Goal: Task Accomplishment & Management: Manage account settings

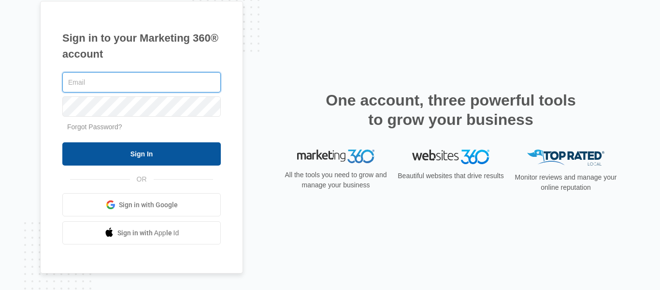
type input "sarah.tn@theclothoption.org"
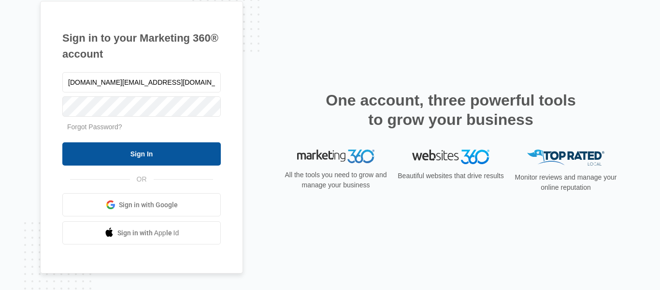
click at [147, 154] on input "Sign In" at bounding box center [141, 153] width 159 height 23
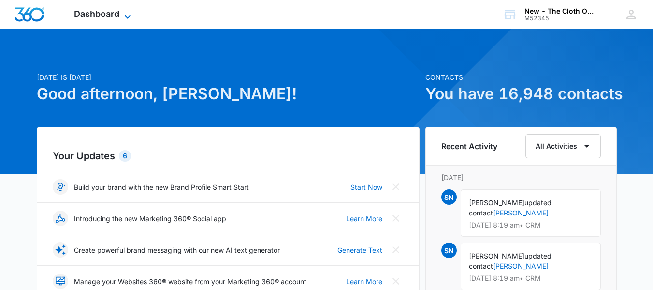
click at [113, 16] on span "Dashboard" at bounding box center [96, 14] width 45 height 10
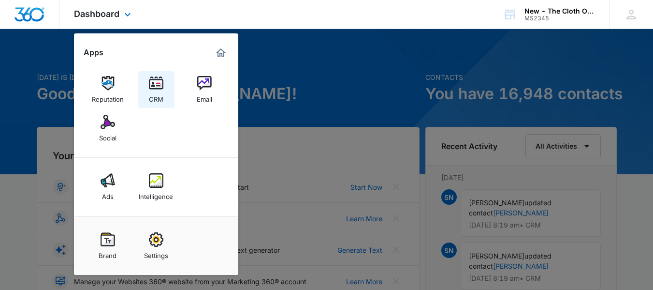
click at [149, 86] on img at bounding box center [156, 83] width 15 height 15
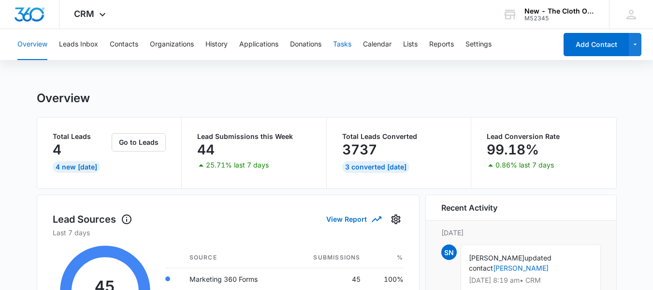
click at [338, 49] on button "Tasks" at bounding box center [342, 44] width 18 height 31
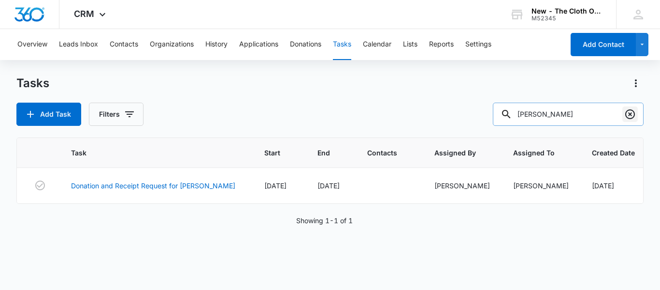
click at [631, 114] on icon "Clear" at bounding box center [631, 114] width 10 height 10
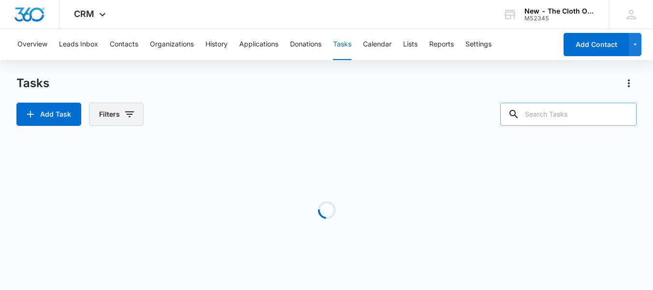
click at [119, 113] on button "Filters" at bounding box center [116, 113] width 55 height 23
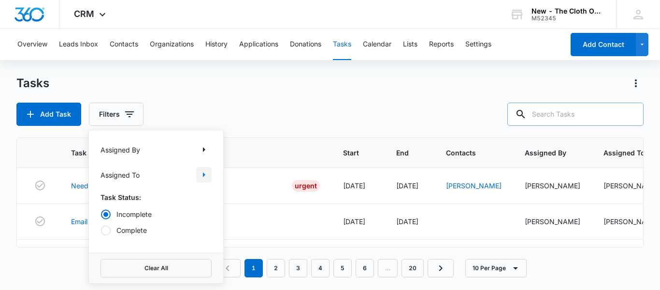
click at [200, 177] on icon "Show Assigned To filters" at bounding box center [204, 175] width 12 height 12
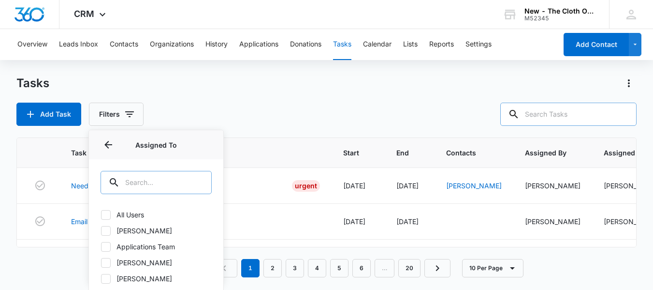
click at [135, 184] on input "text" at bounding box center [156, 182] width 111 height 23
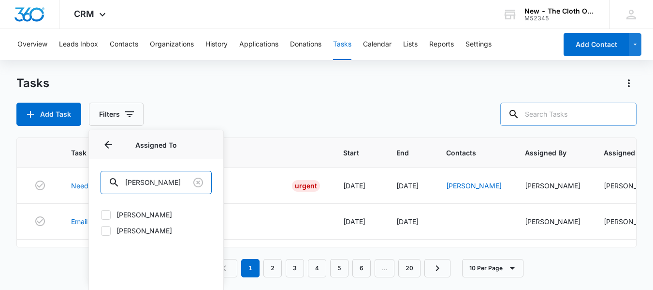
type input "[PERSON_NAME]"
click at [108, 211] on icon at bounding box center [106, 214] width 9 height 9
click at [101, 214] on input "[PERSON_NAME]" at bounding box center [101, 214] width 0 height 0
checkbox input "true"
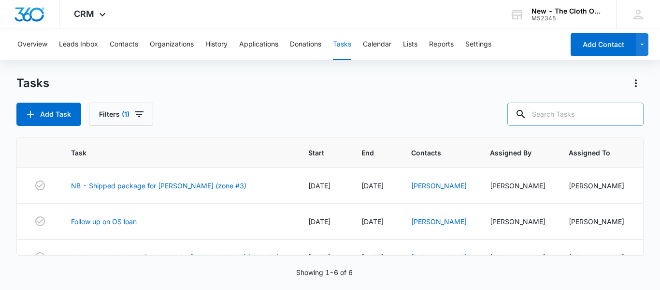
click at [228, 107] on div "Add Task Filters (1)" at bounding box center [329, 113] width 627 height 23
click at [421, 189] on div "[PERSON_NAME]" at bounding box center [439, 185] width 56 height 10
click at [419, 183] on link "[PERSON_NAME]" at bounding box center [439, 185] width 56 height 8
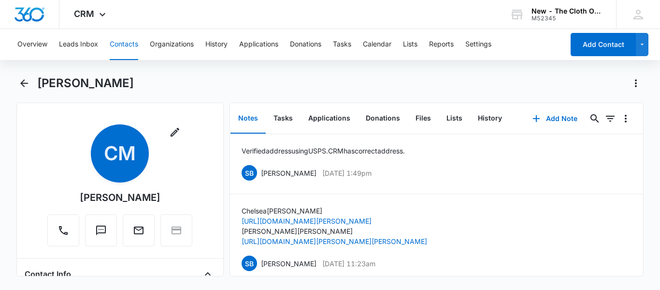
copy div "[PERSON_NAME]"
drag, startPoint x: 156, startPoint y: 201, endPoint x: 81, endPoint y: 196, distance: 75.6
click at [81, 196] on div "Remove CM [PERSON_NAME]" at bounding box center [119, 185] width 145 height 122
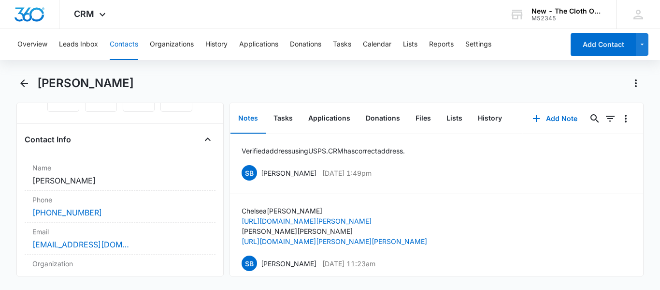
scroll to position [145, 0]
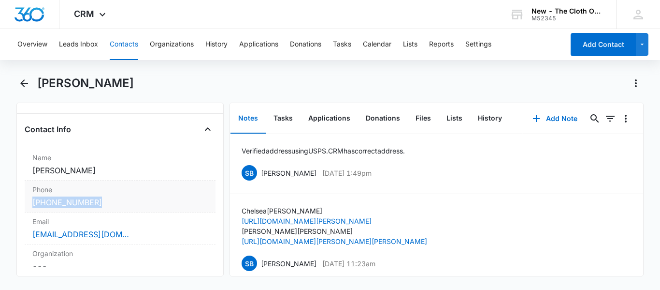
copy link "[PHONE_NUMBER]"
drag, startPoint x: 110, startPoint y: 205, endPoint x: 30, endPoint y: 197, distance: 79.7
click at [30, 197] on div "Phone Cancel Save Changes [PHONE_NUMBER]" at bounding box center [120, 196] width 191 height 32
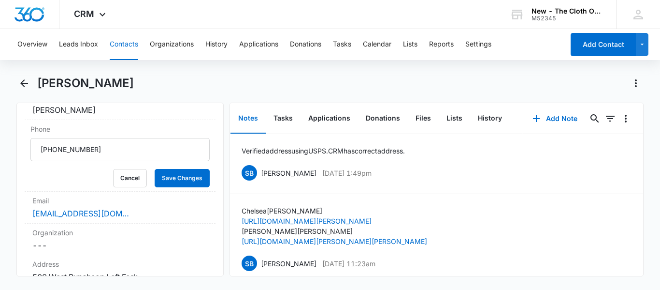
scroll to position [222, 0]
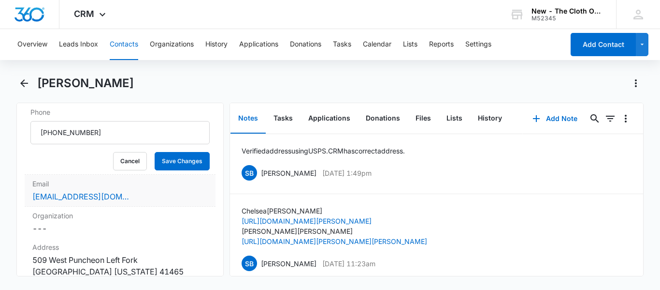
click at [150, 199] on div "[EMAIL_ADDRESS][DOMAIN_NAME]" at bounding box center [119, 196] width 175 height 12
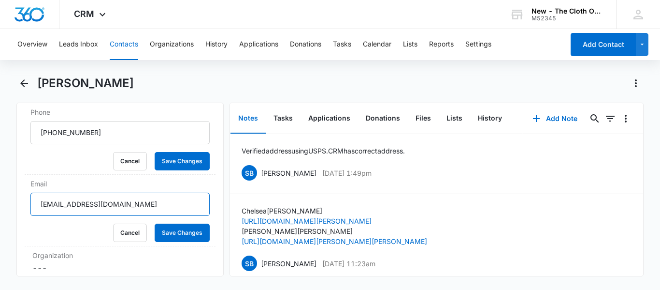
drag, startPoint x: 151, startPoint y: 213, endPoint x: 13, endPoint y: 201, distance: 138.3
click at [13, 201] on main "[PERSON_NAME] Remove CM [PERSON_NAME] Contact Info Name Cancel Save Changes [PE…" at bounding box center [330, 181] width 660 height 212
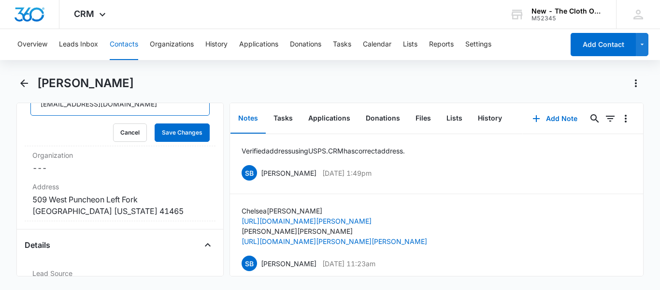
scroll to position [323, 0]
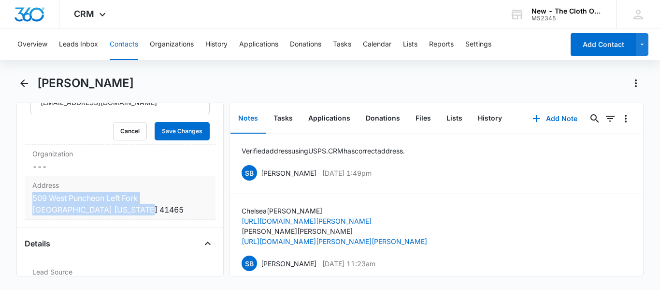
copy dd "509 West Puncheon Left Fork [GEOGRAPHIC_DATA] [US_STATE] 41465"
drag, startPoint x: 95, startPoint y: 207, endPoint x: 32, endPoint y: 201, distance: 62.7
click at [32, 201] on dd "Cancel Save Changes [STREET_ADDRESS][US_STATE]" at bounding box center [119, 203] width 175 height 23
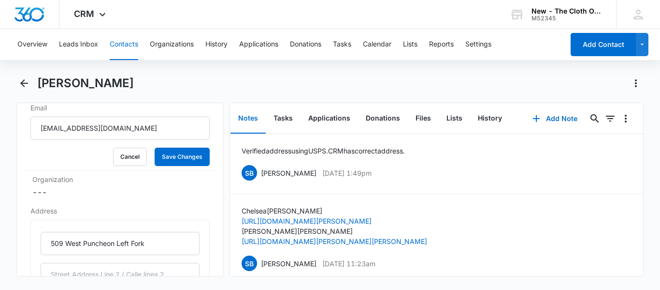
scroll to position [285, 0]
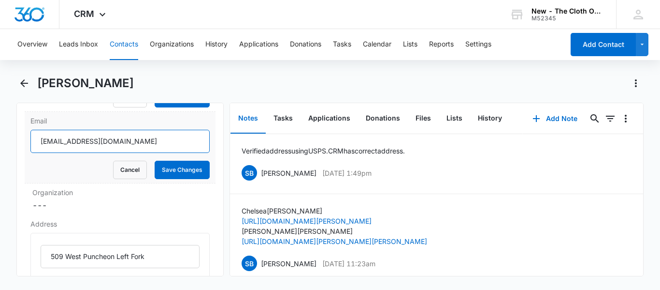
drag, startPoint x: 150, startPoint y: 142, endPoint x: 36, endPoint y: 139, distance: 113.6
click at [36, 139] on input "[EMAIL_ADDRESS][DOMAIN_NAME]" at bounding box center [119, 141] width 179 height 23
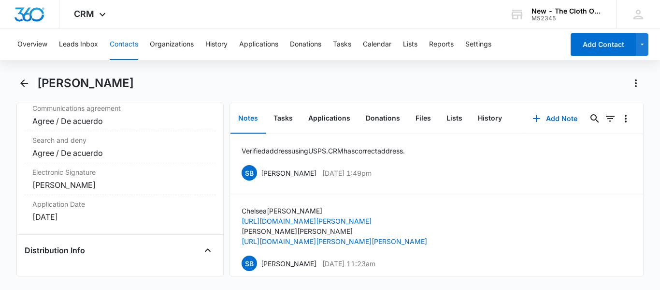
scroll to position [2599, 0]
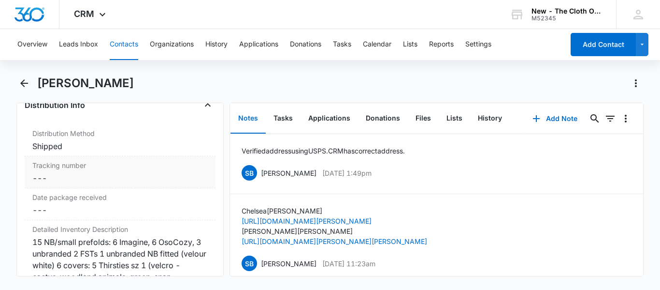
click at [53, 184] on dd "Cancel Save Changes ---" at bounding box center [119, 178] width 175 height 12
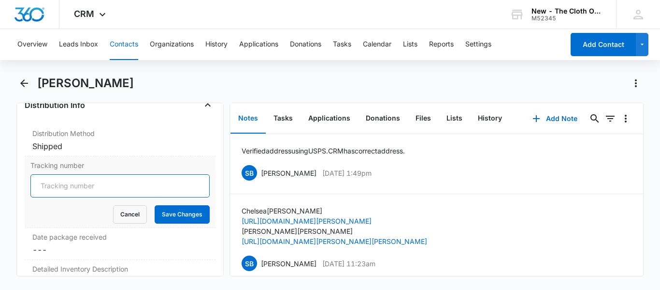
click at [54, 197] on input "Tracking number" at bounding box center [119, 185] width 179 height 23
paste input "9434636106195276073237"
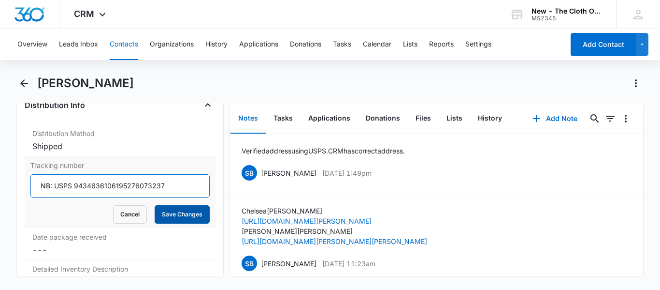
type input "NB: USPS 9434636106195276073237"
click at [175, 223] on button "Save Changes" at bounding box center [182, 214] width 55 height 18
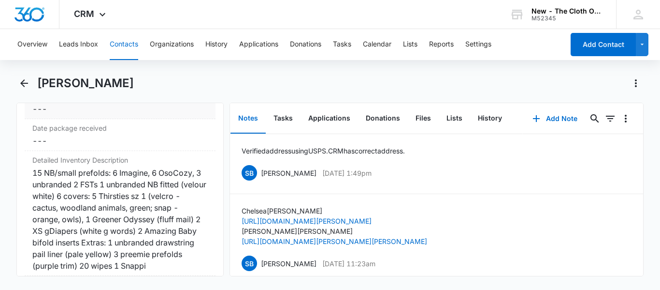
scroll to position [2679, 0]
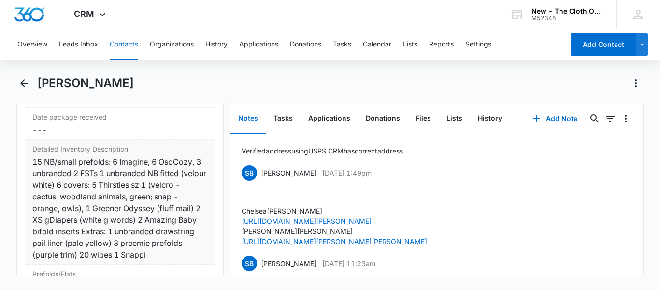
click at [34, 174] on div "15 NB/small prefolds: 6 Imagine, 6 OsoCozy, 3 unbranded 2 FSTs 1 unbranded NB f…" at bounding box center [119, 208] width 175 height 104
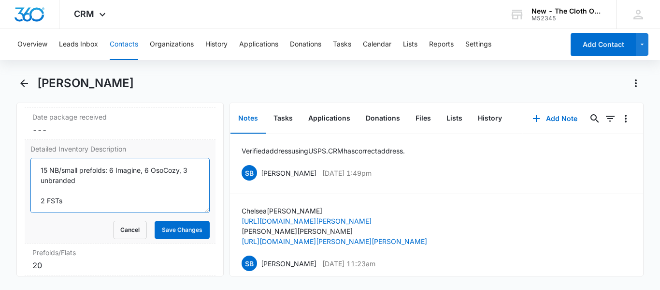
click at [42, 177] on textarea "15 NB/small prefolds: 6 Imagine, 6 OsoCozy, 3 unbranded 2 FSTs 1 unbranded NB f…" at bounding box center [119, 185] width 179 height 55
type textarea "All items GUC. 15 NB/small prefolds: 6 Imagine, 6 OsoCozy, 3 unbranded 2 FSTs 1…"
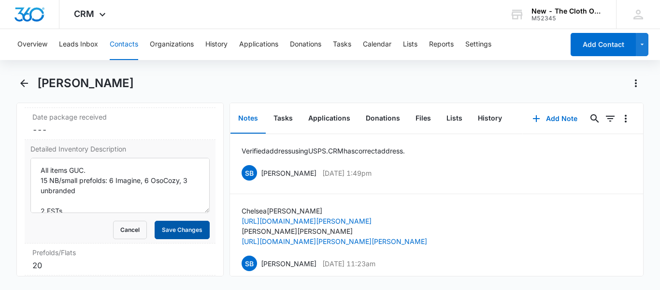
click at [179, 236] on button "Save Changes" at bounding box center [182, 229] width 55 height 18
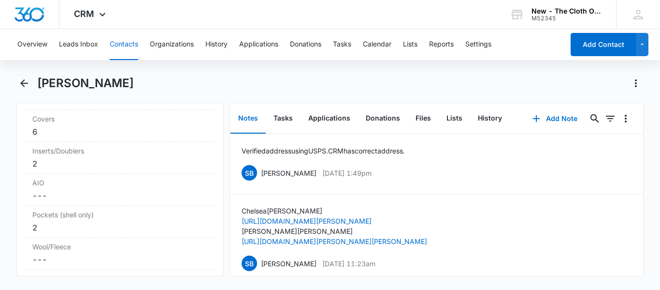
scroll to position [2915, 0]
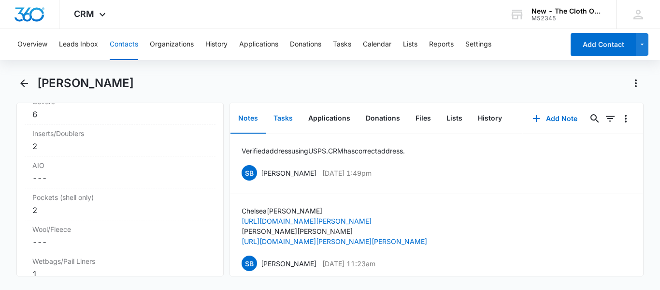
click at [280, 121] on button "Tasks" at bounding box center [283, 118] width 35 height 30
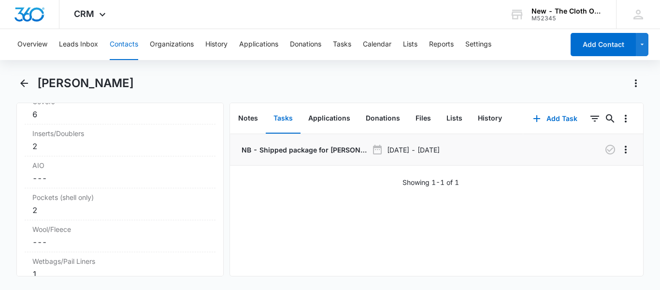
click at [311, 152] on p "NB - Shipped package for [PERSON_NAME] (zone #3)" at bounding box center [304, 150] width 128 height 10
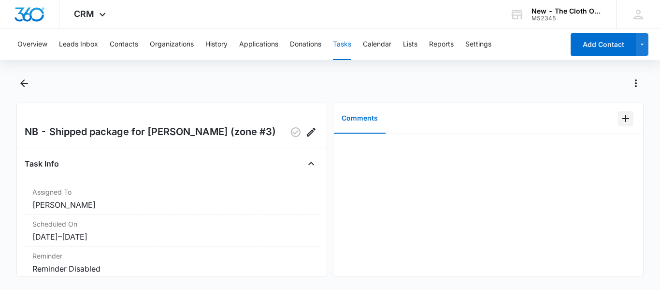
click at [623, 118] on icon "Add Comment" at bounding box center [626, 118] width 7 height 7
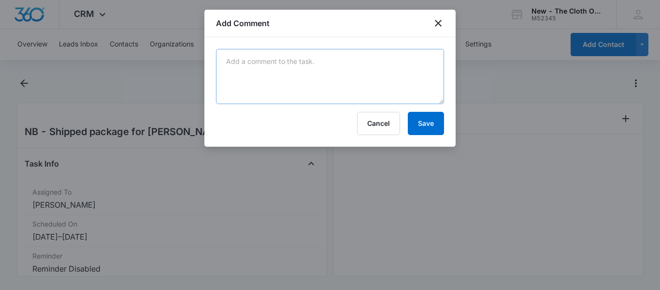
click at [392, 74] on textarea at bounding box center [330, 76] width 228 height 55
paste textarea "9434636106195276073237"
type textarea "9434636106195276073237"
click at [435, 130] on button "Save" at bounding box center [426, 123] width 36 height 23
